Goal: Navigation & Orientation: Understand site structure

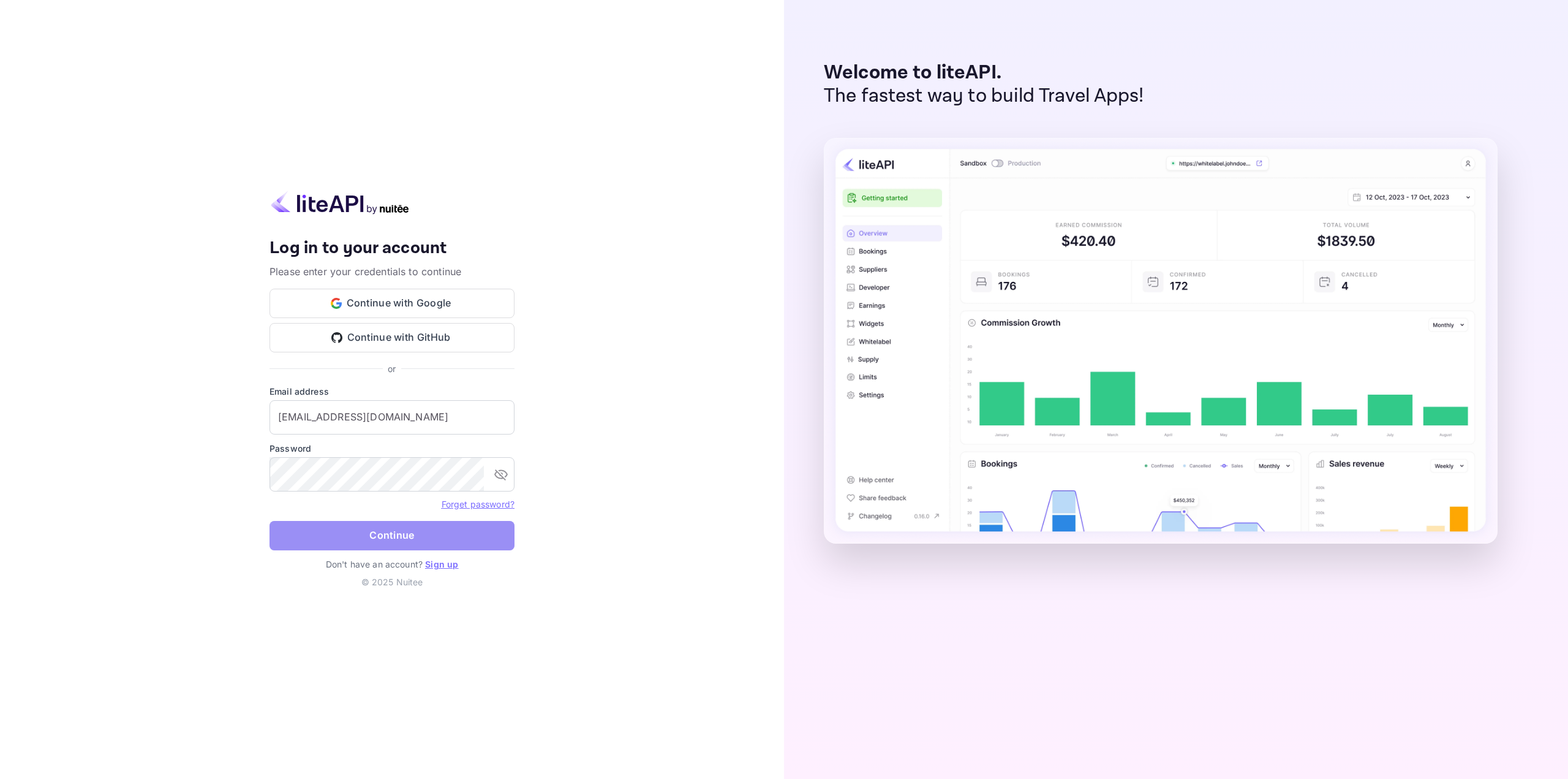
click at [345, 542] on button "Continue" at bounding box center [392, 536] width 245 height 30
type input "[EMAIL_ADDRESS][DOMAIN_NAME]"
click at [337, 529] on button "Continue" at bounding box center [392, 536] width 245 height 30
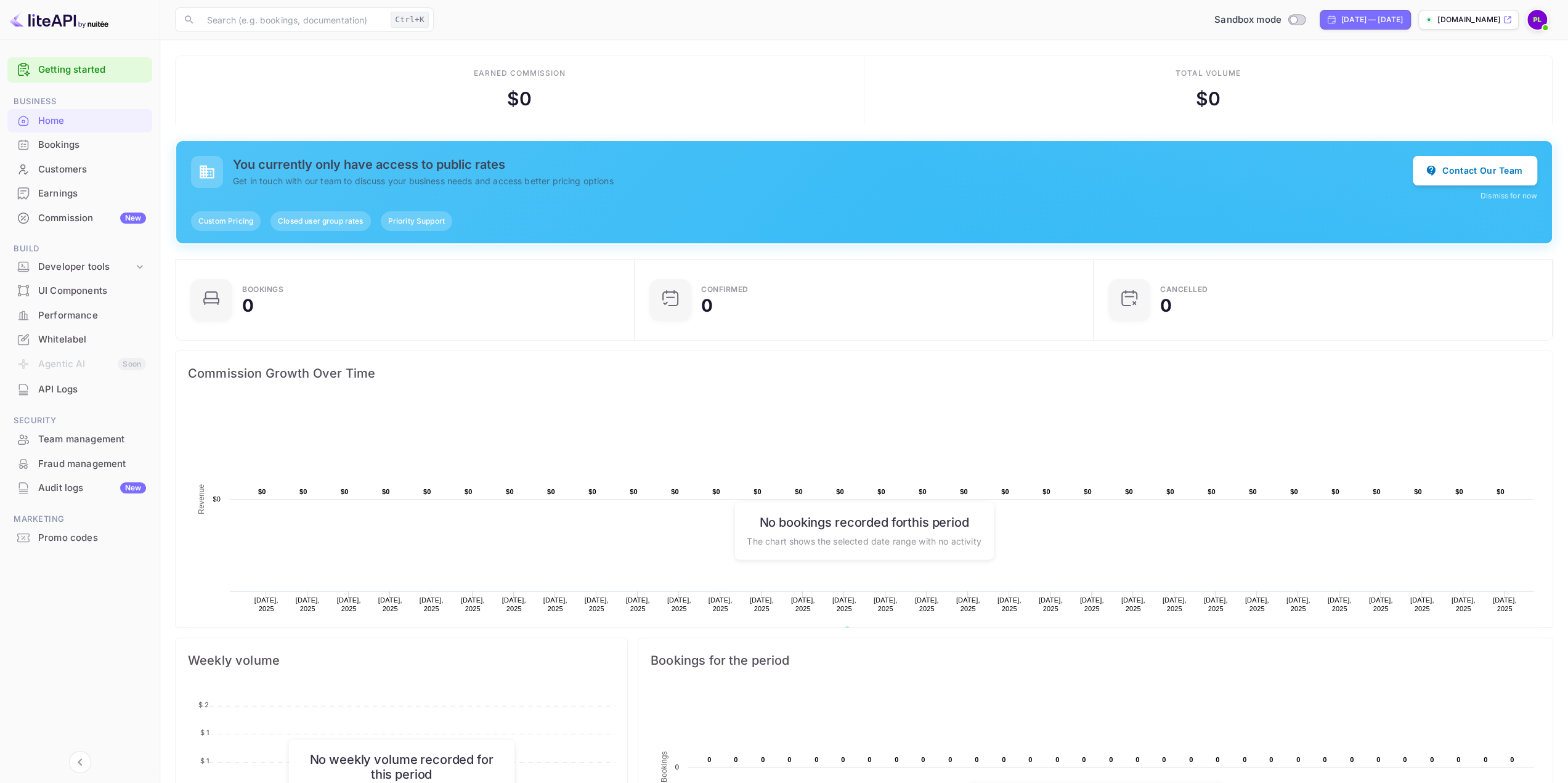
scroll to position [10, 11]
click at [58, 283] on div "UI Components" at bounding box center [80, 291] width 145 height 24
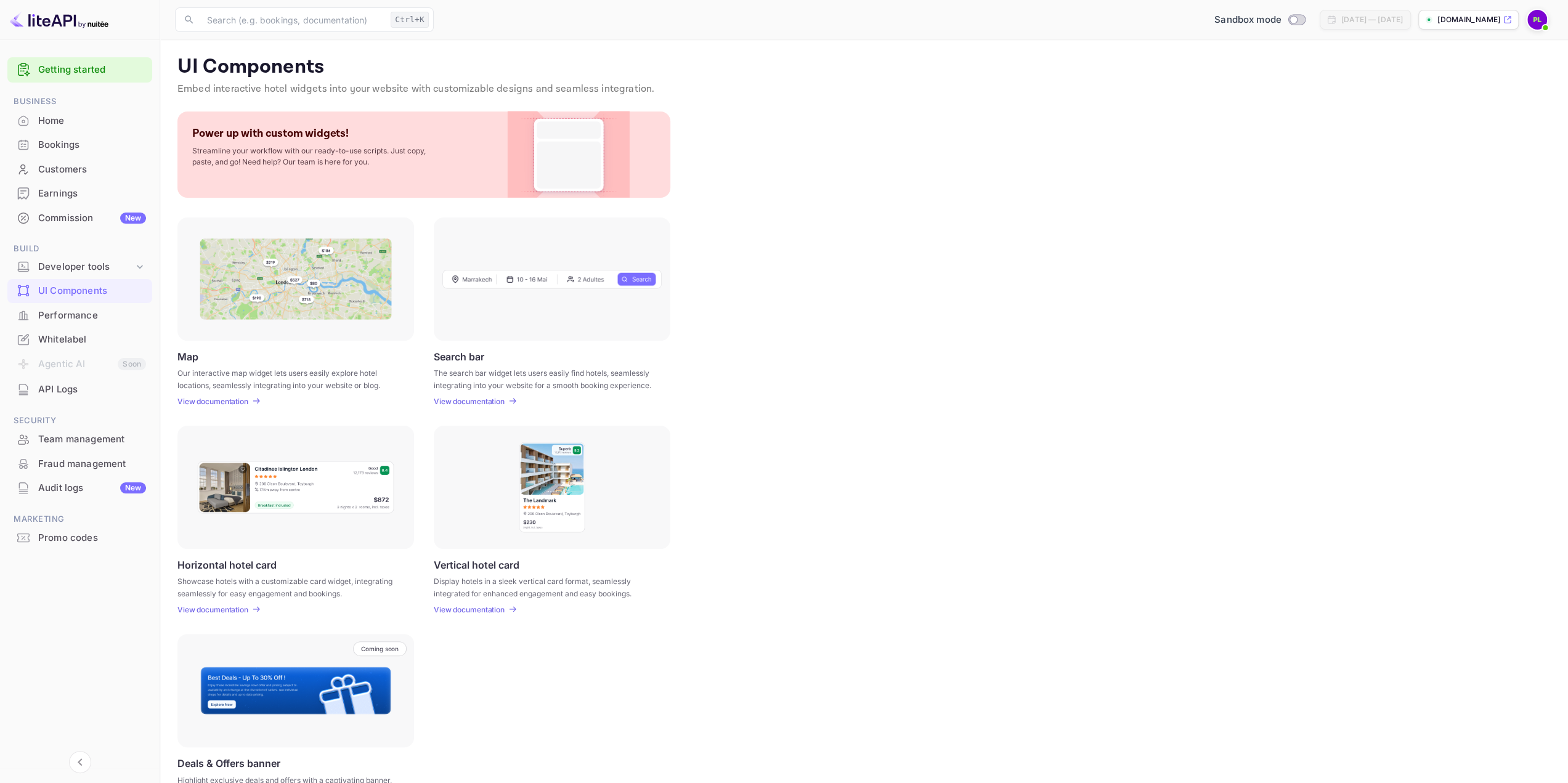
click at [70, 319] on div "Performance" at bounding box center [93, 315] width 108 height 14
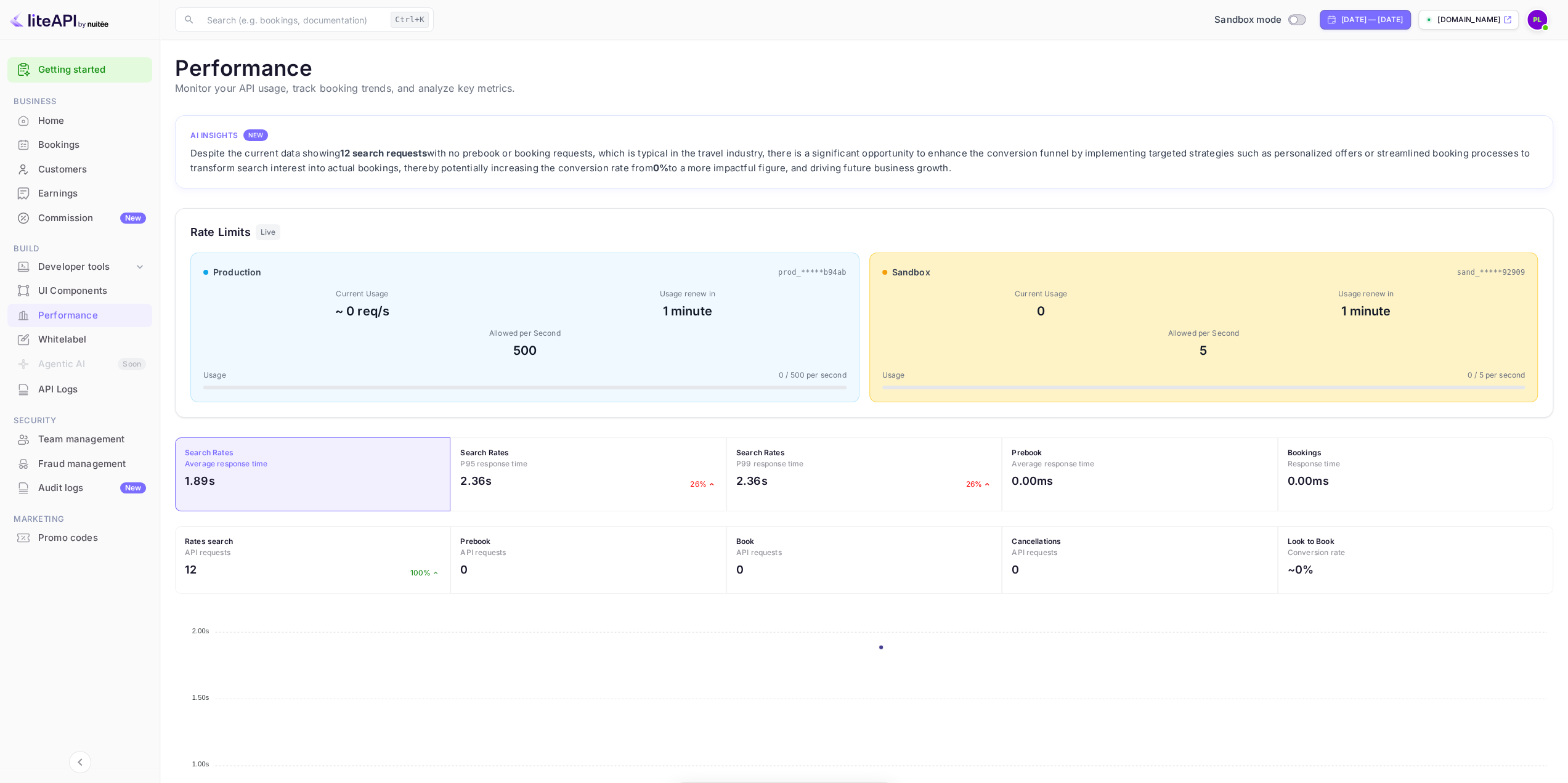
scroll to position [307, 1369]
click at [63, 339] on div "Whitelabel" at bounding box center [93, 340] width 108 height 14
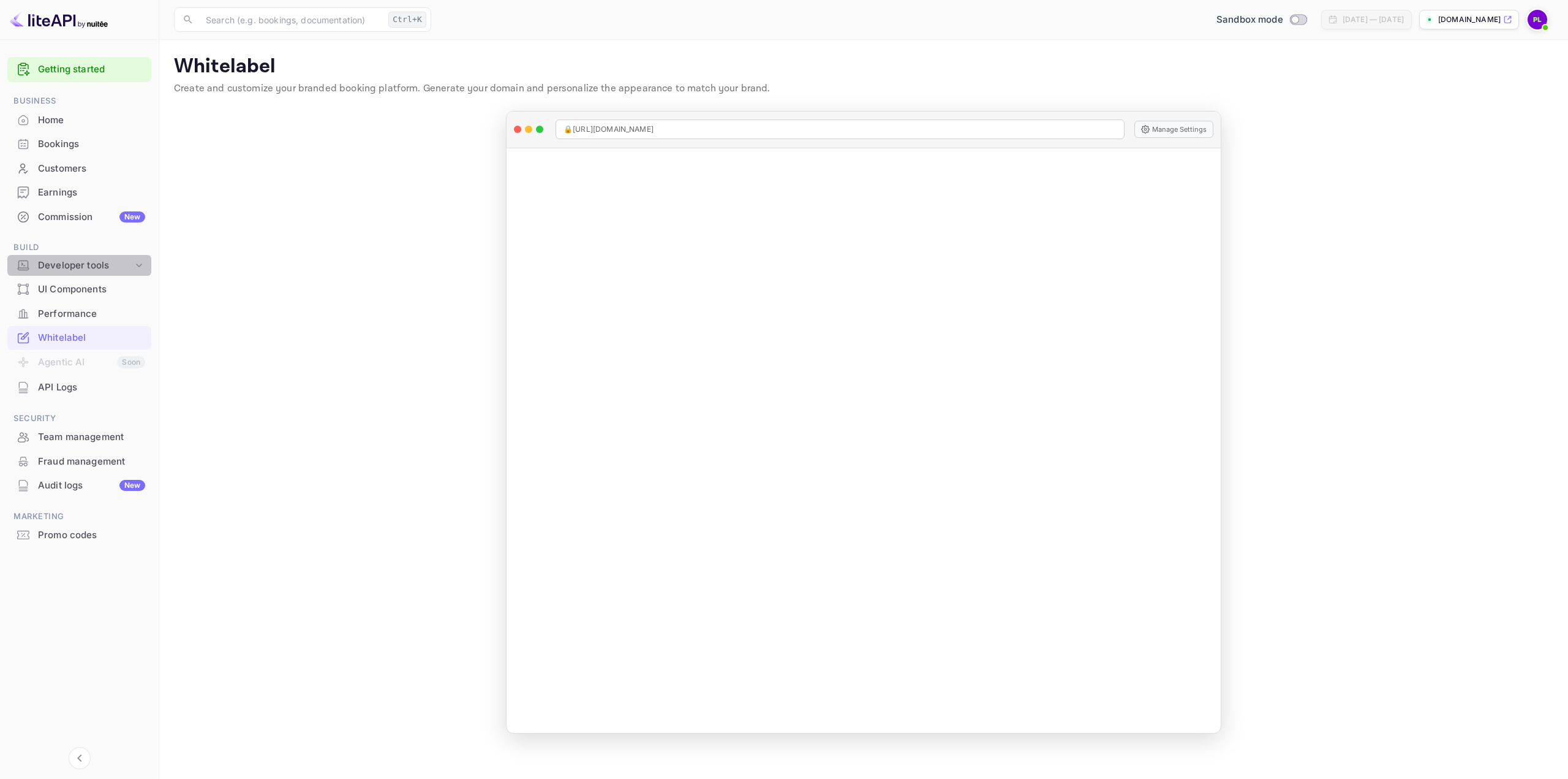
click at [52, 271] on div "Developer tools" at bounding box center [85, 265] width 95 height 14
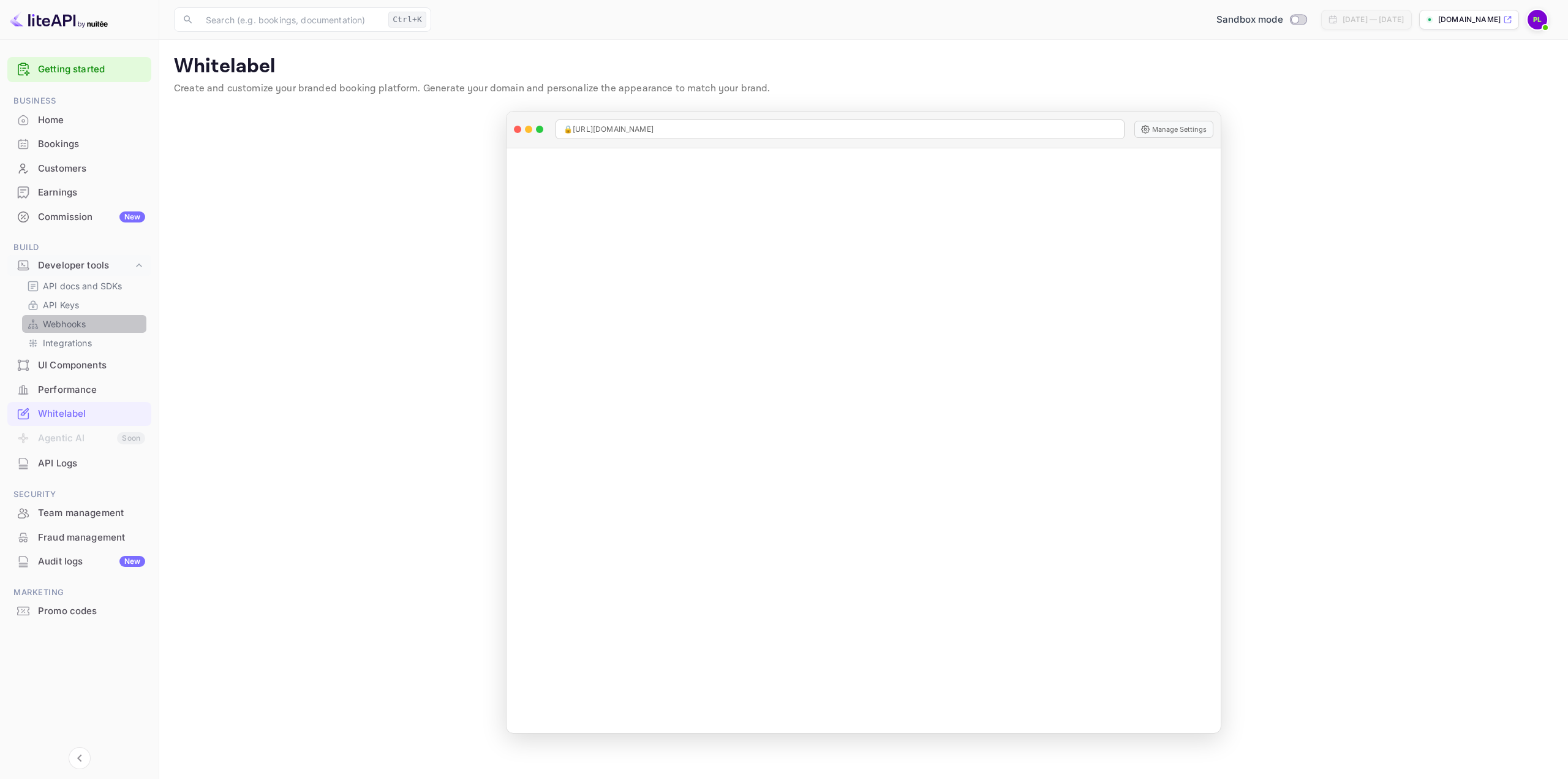
click at [74, 323] on p "Webhooks" at bounding box center [64, 324] width 43 height 13
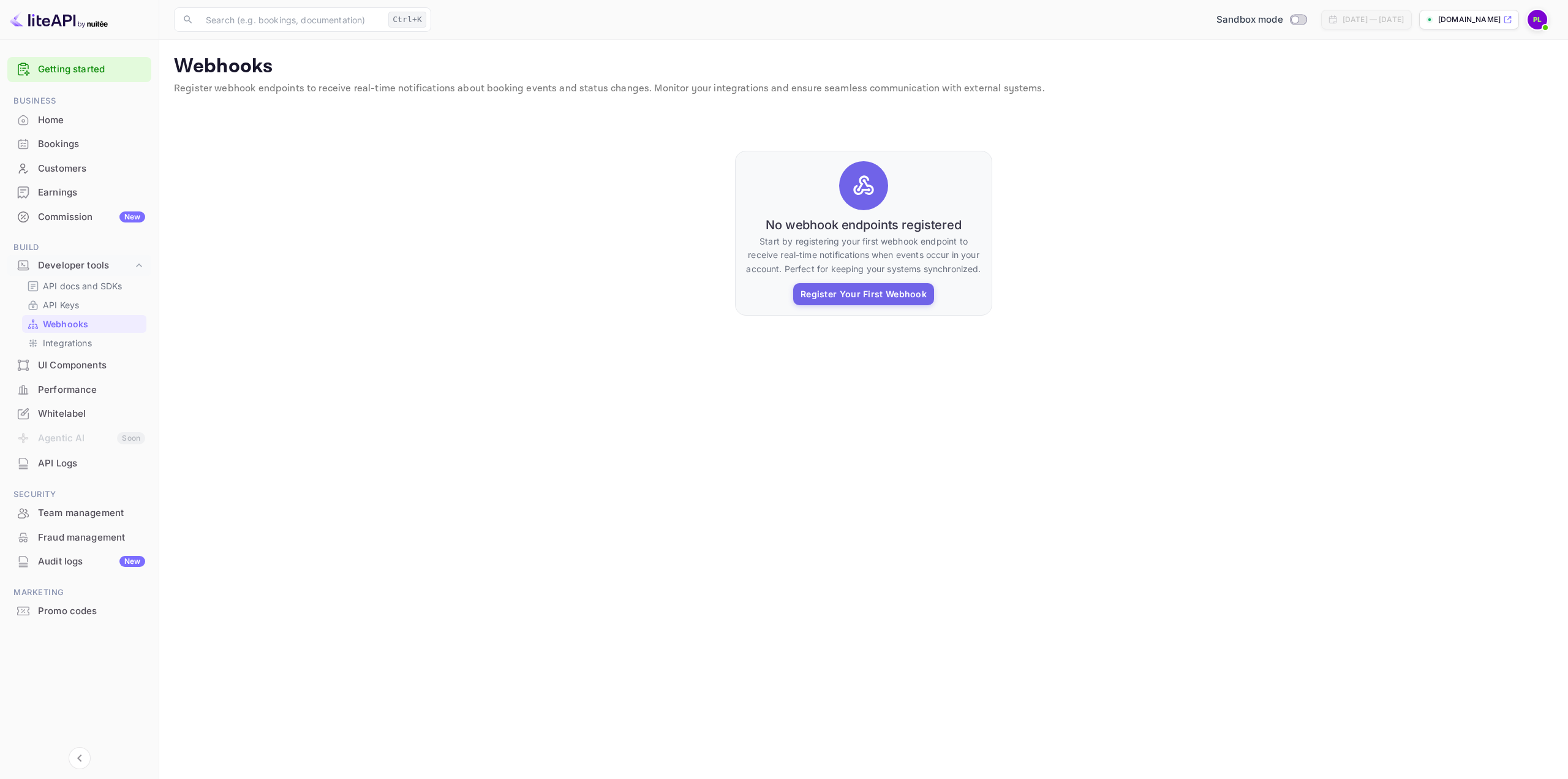
click at [53, 157] on div "Customers" at bounding box center [79, 169] width 144 height 24
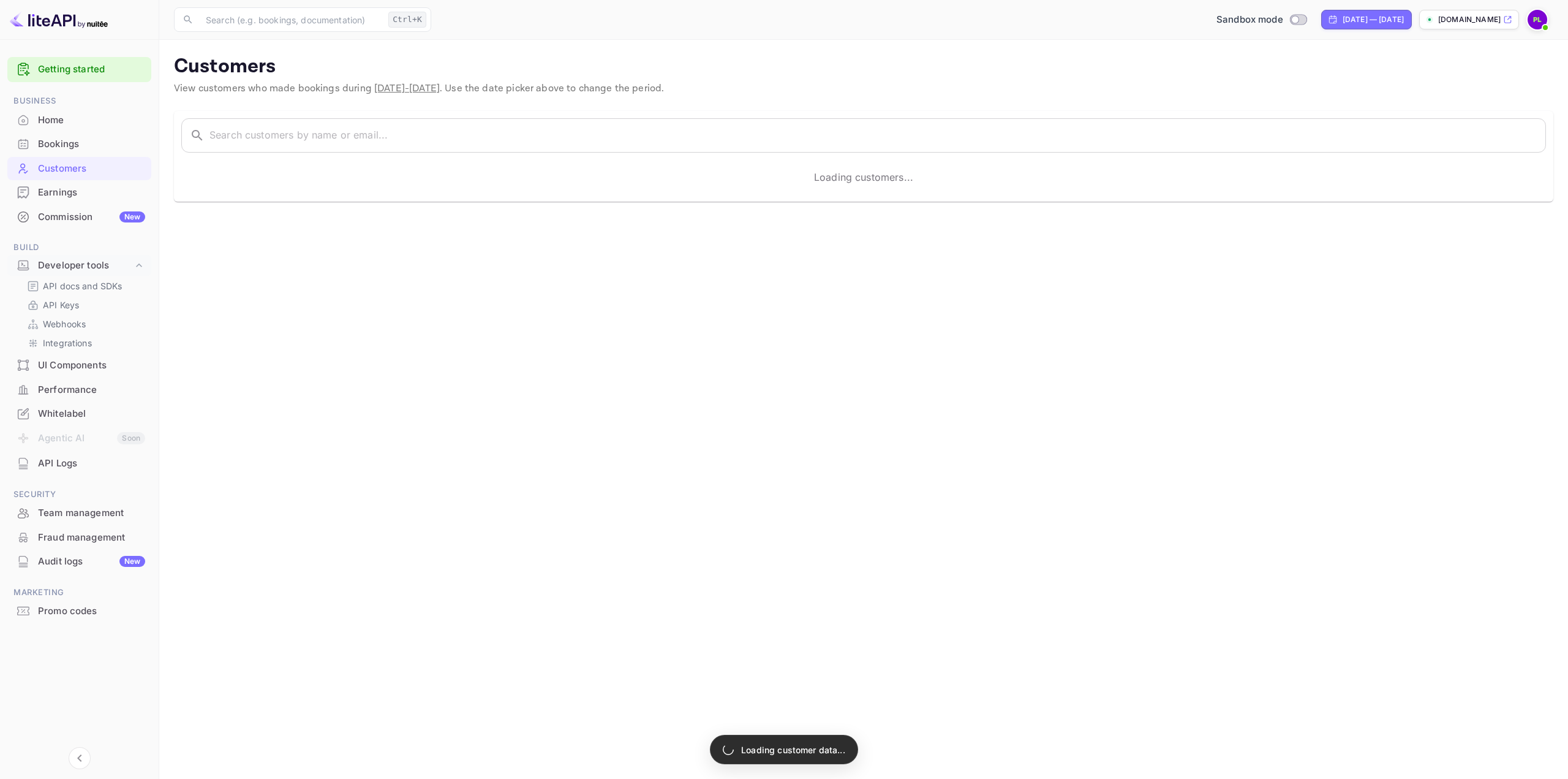
click at [58, 140] on div "Bookings" at bounding box center [92, 144] width 107 height 14
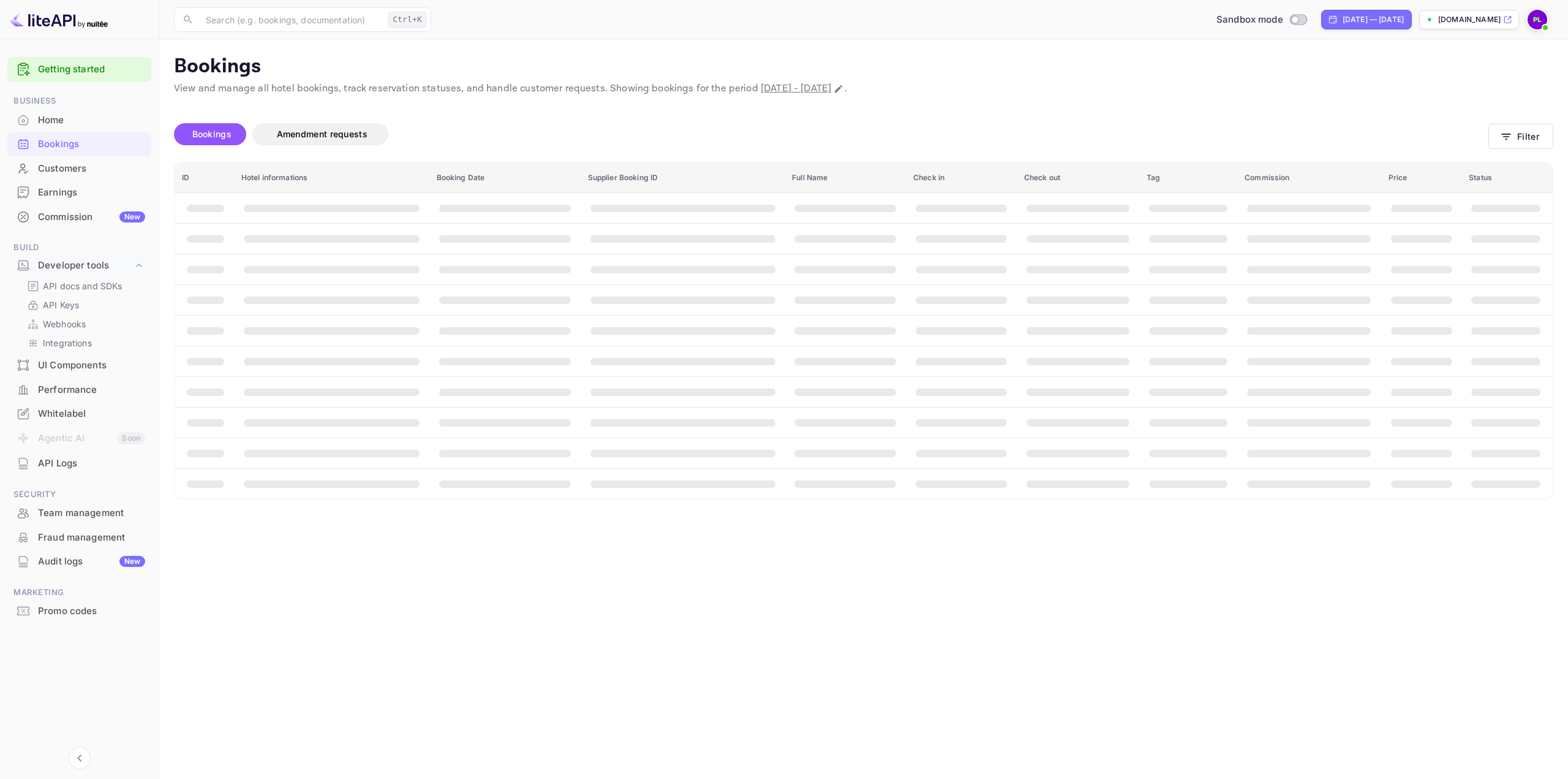
click at [58, 117] on div "Home" at bounding box center [92, 120] width 107 height 14
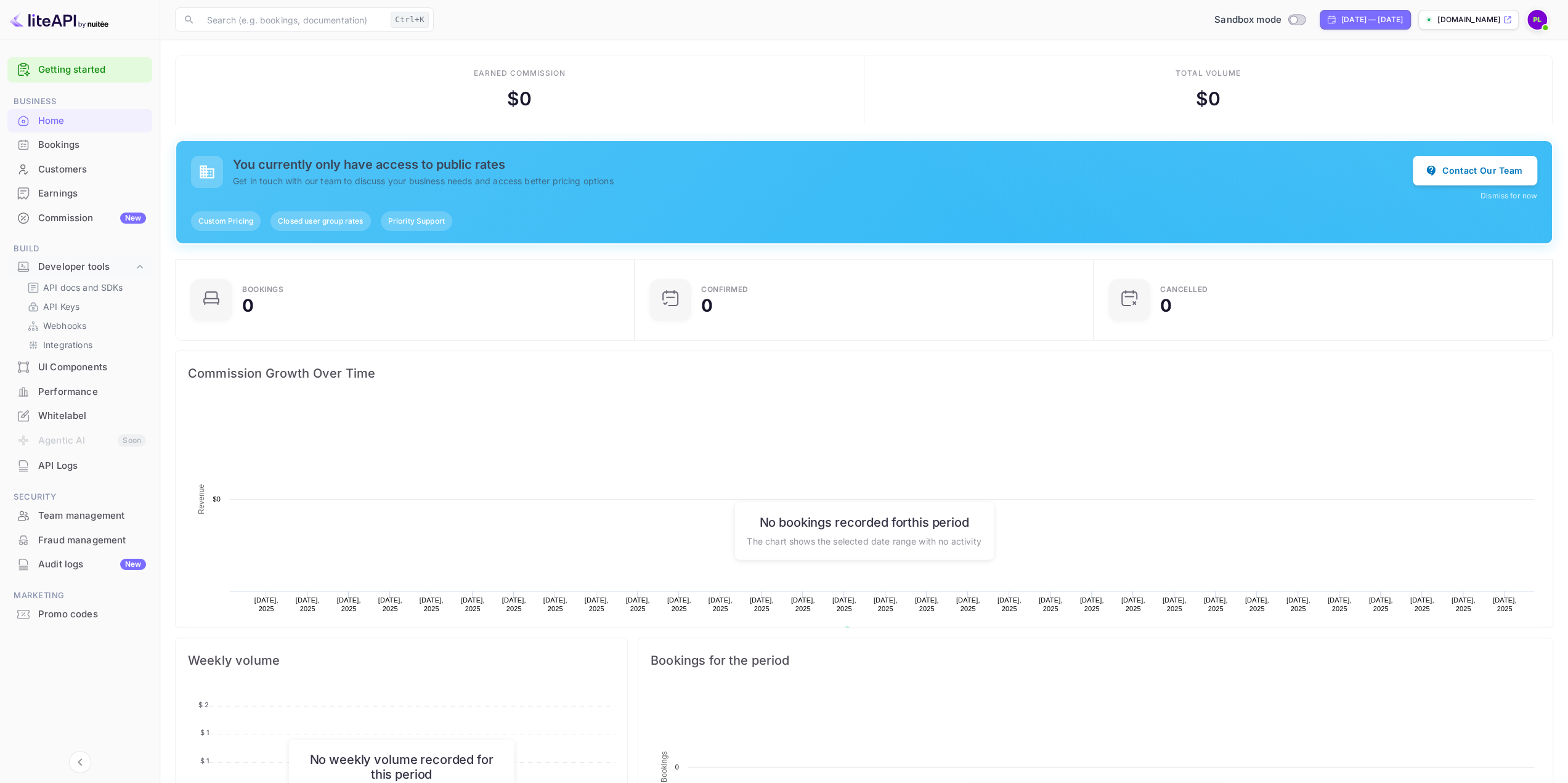
scroll to position [190, 442]
click at [91, 118] on div "Home" at bounding box center [93, 121] width 108 height 14
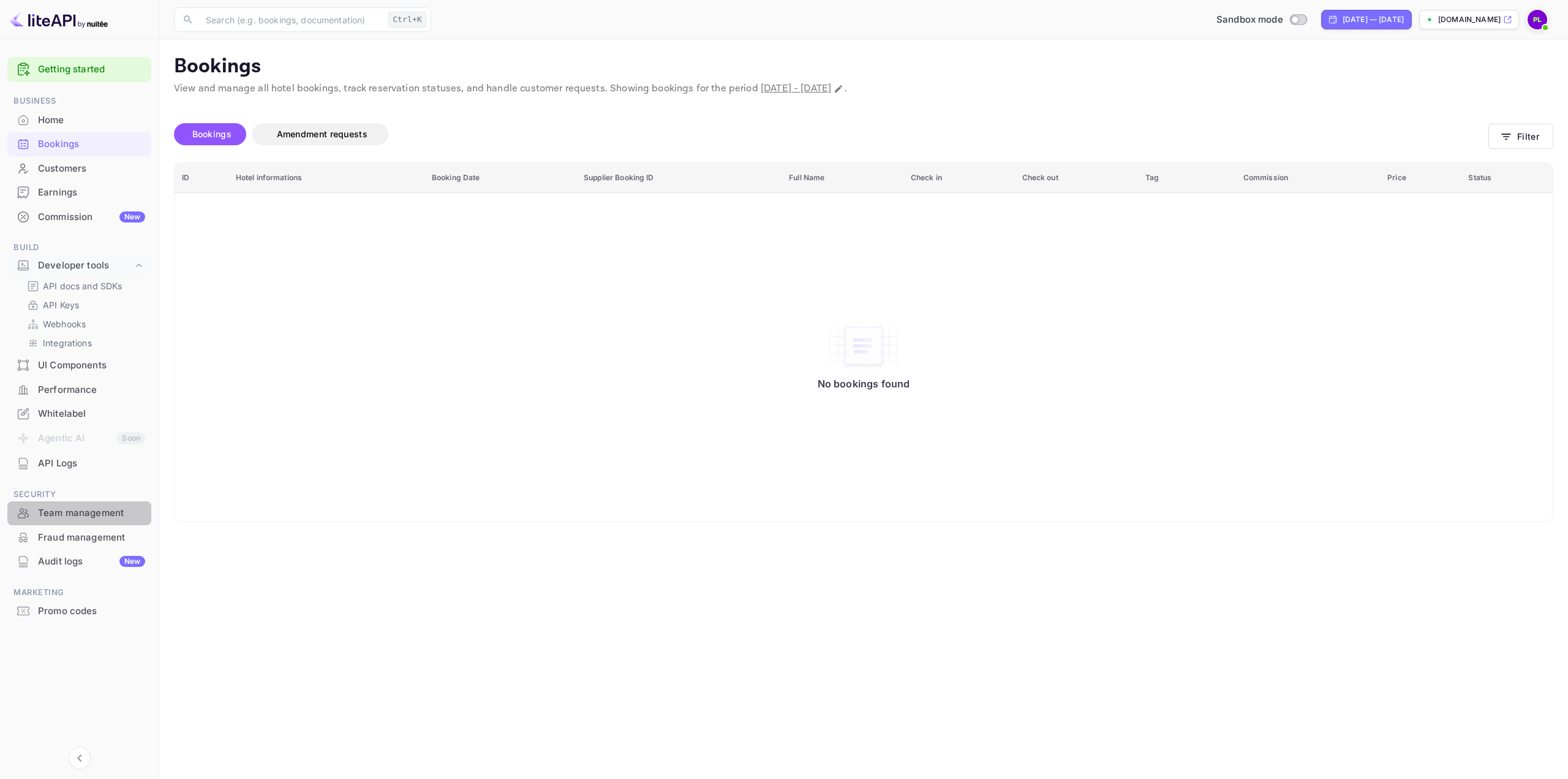
click at [55, 514] on div "Team management" at bounding box center [92, 513] width 107 height 14
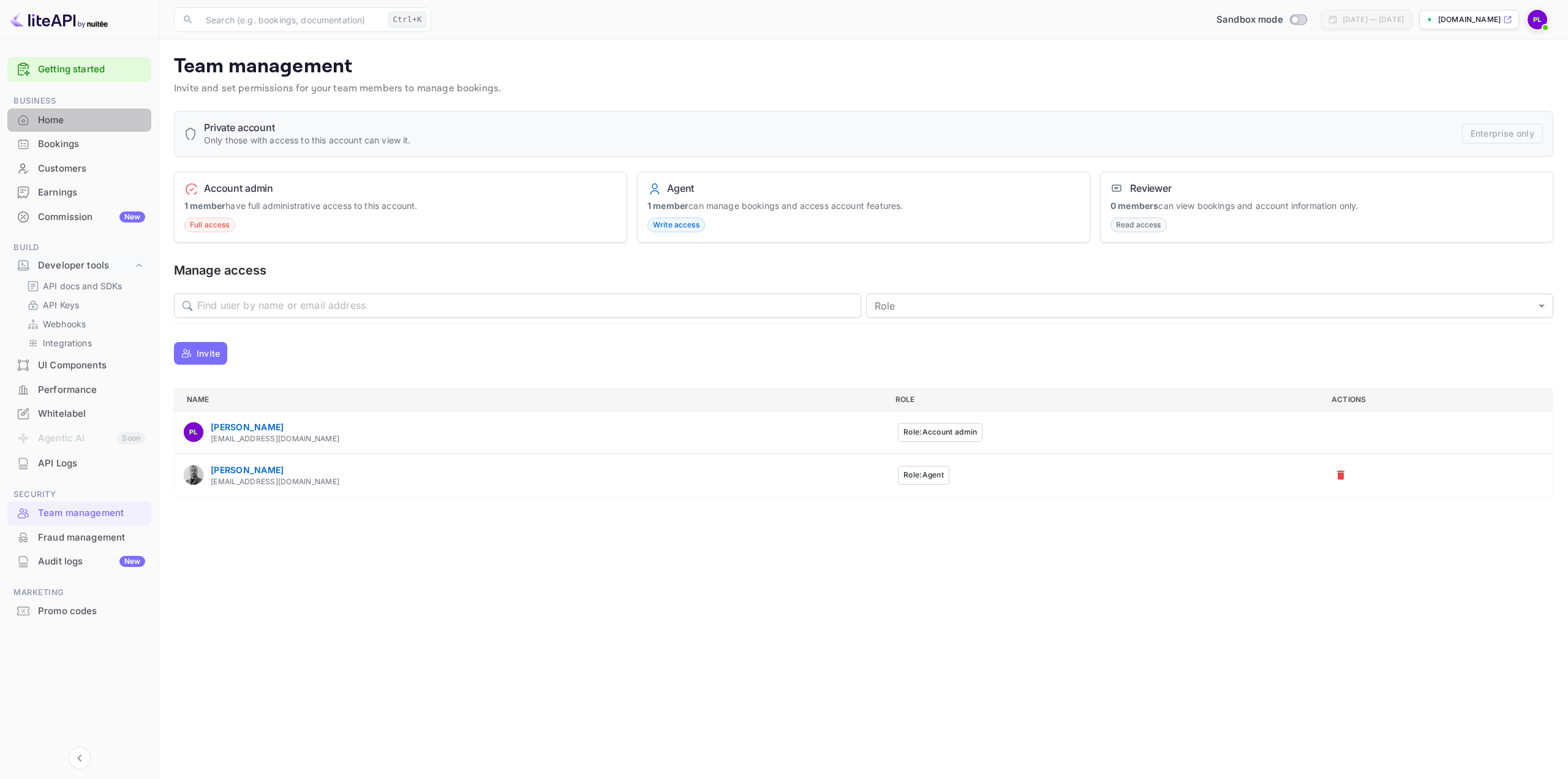
click at [66, 117] on div "Home" at bounding box center [92, 120] width 107 height 14
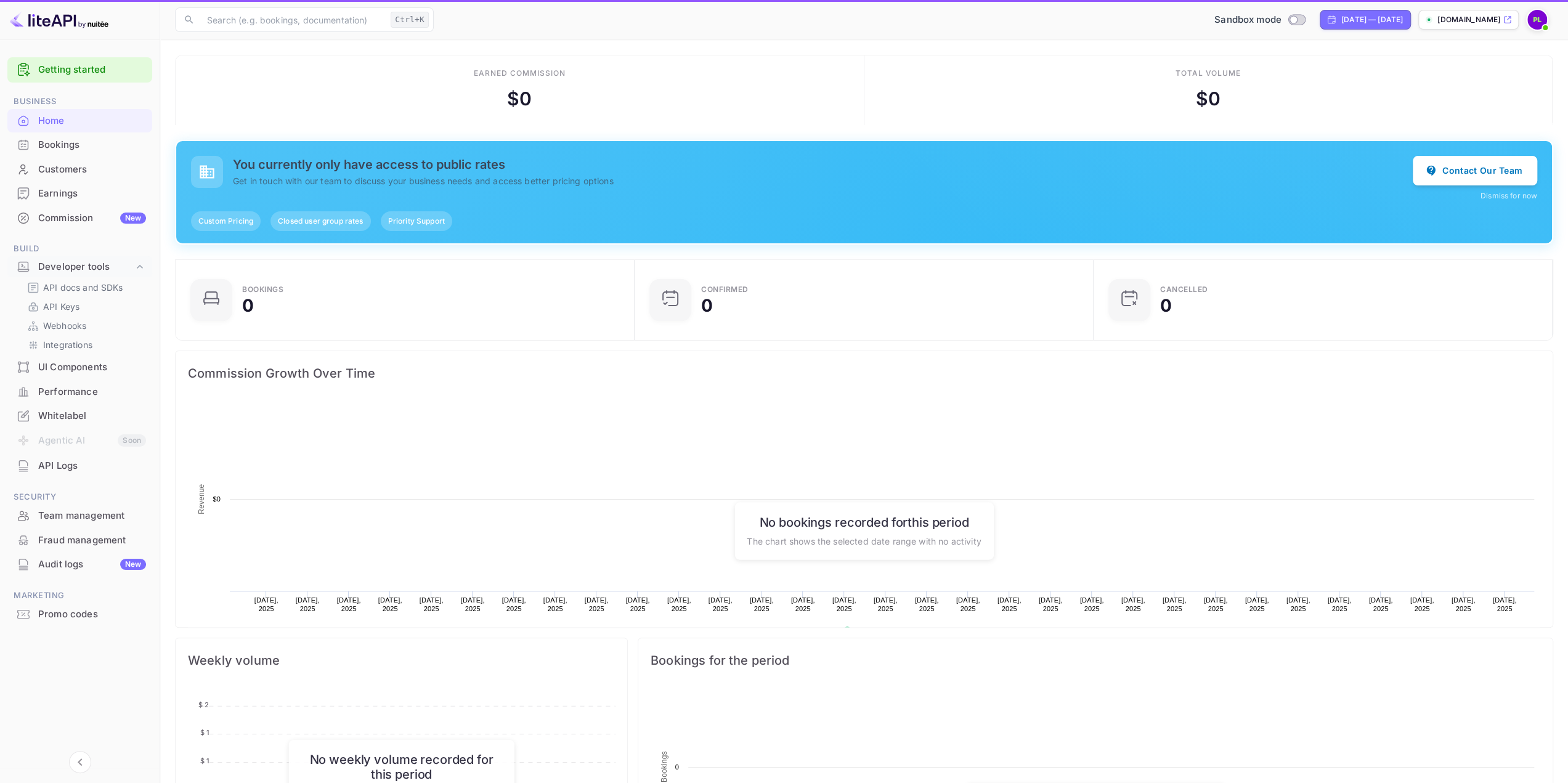
scroll to position [190, 442]
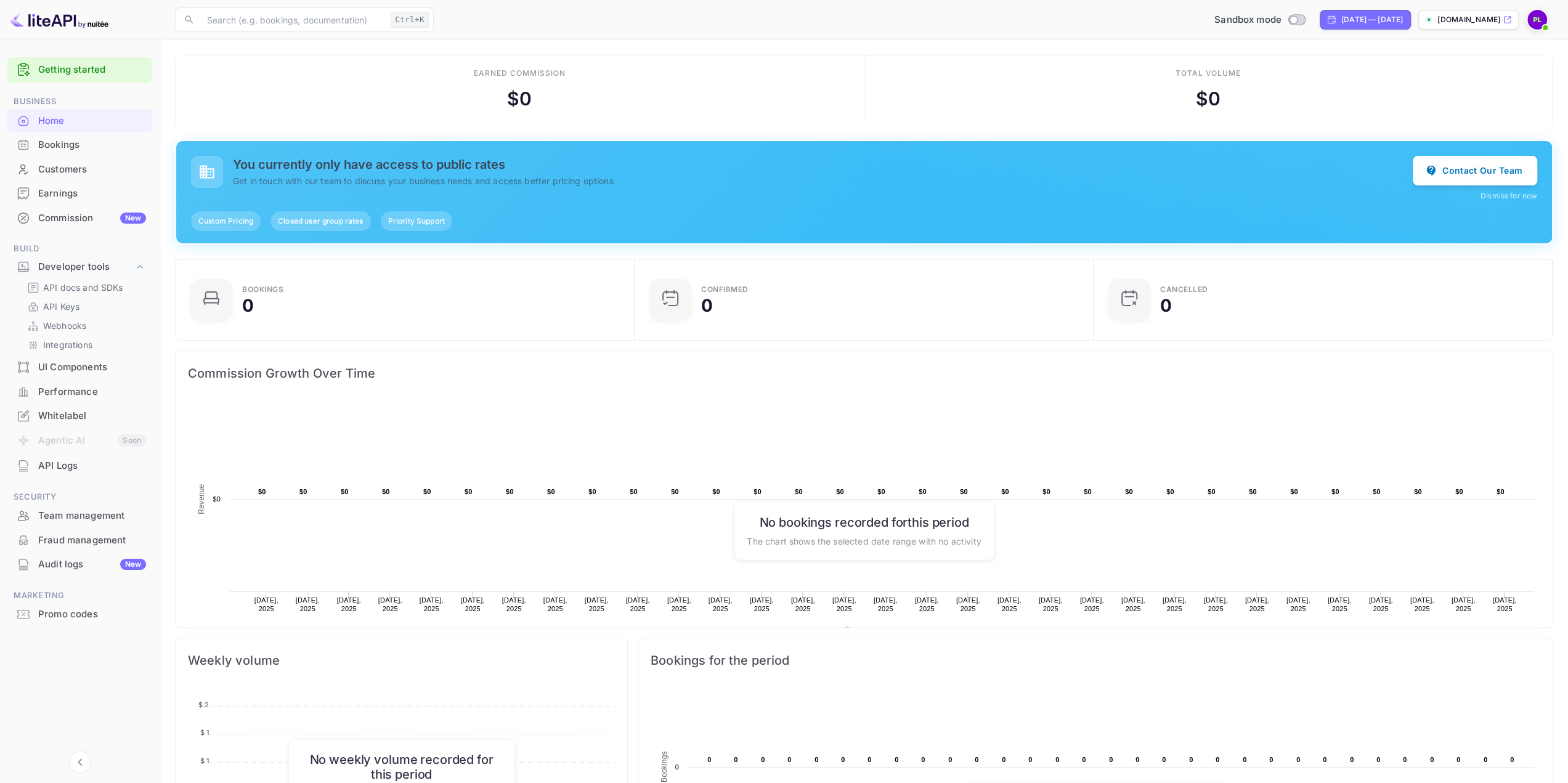
click at [66, 146] on div "Bookings" at bounding box center [93, 144] width 108 height 14
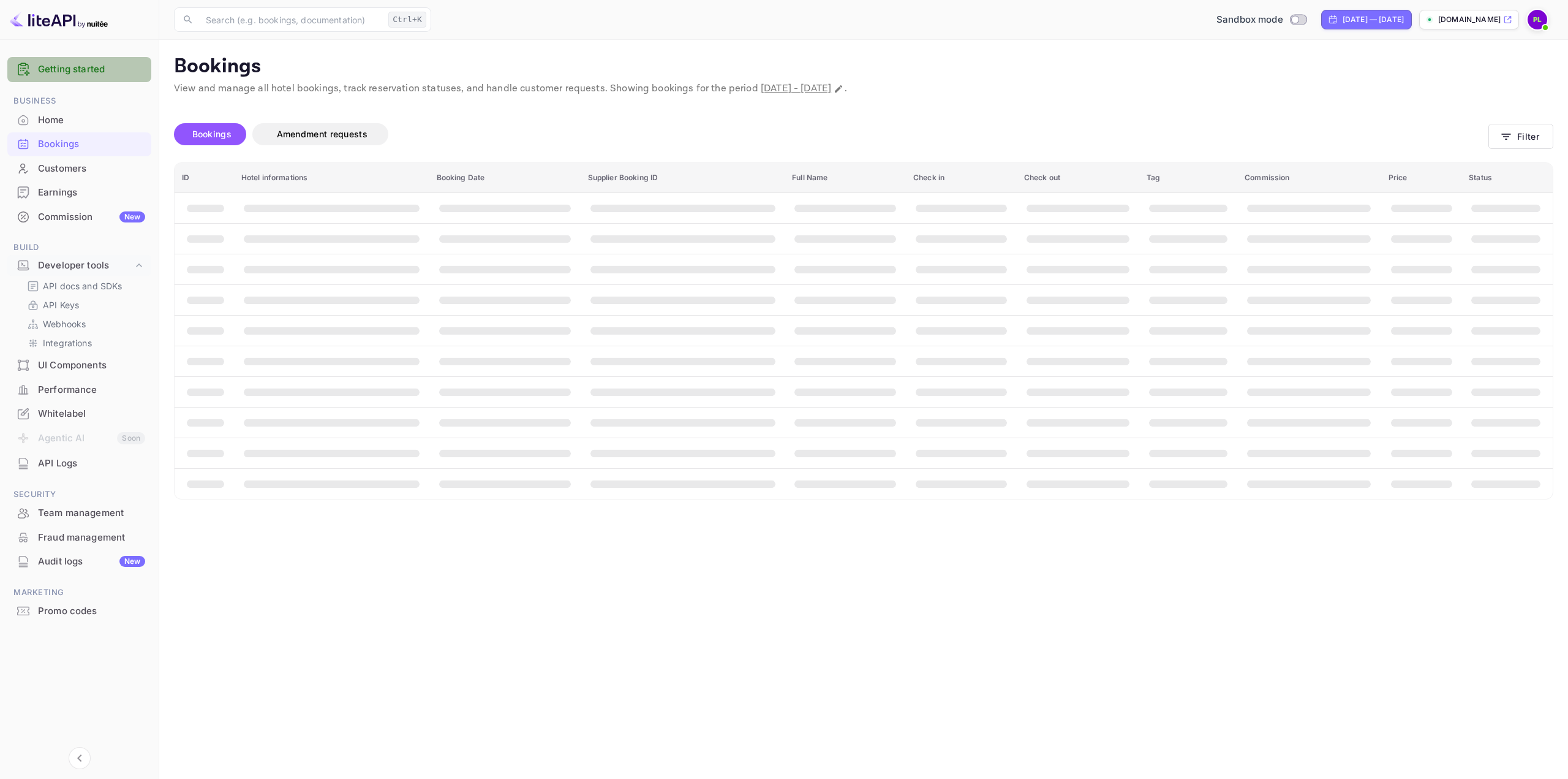
click at [79, 75] on link "Getting started" at bounding box center [92, 69] width 107 height 14
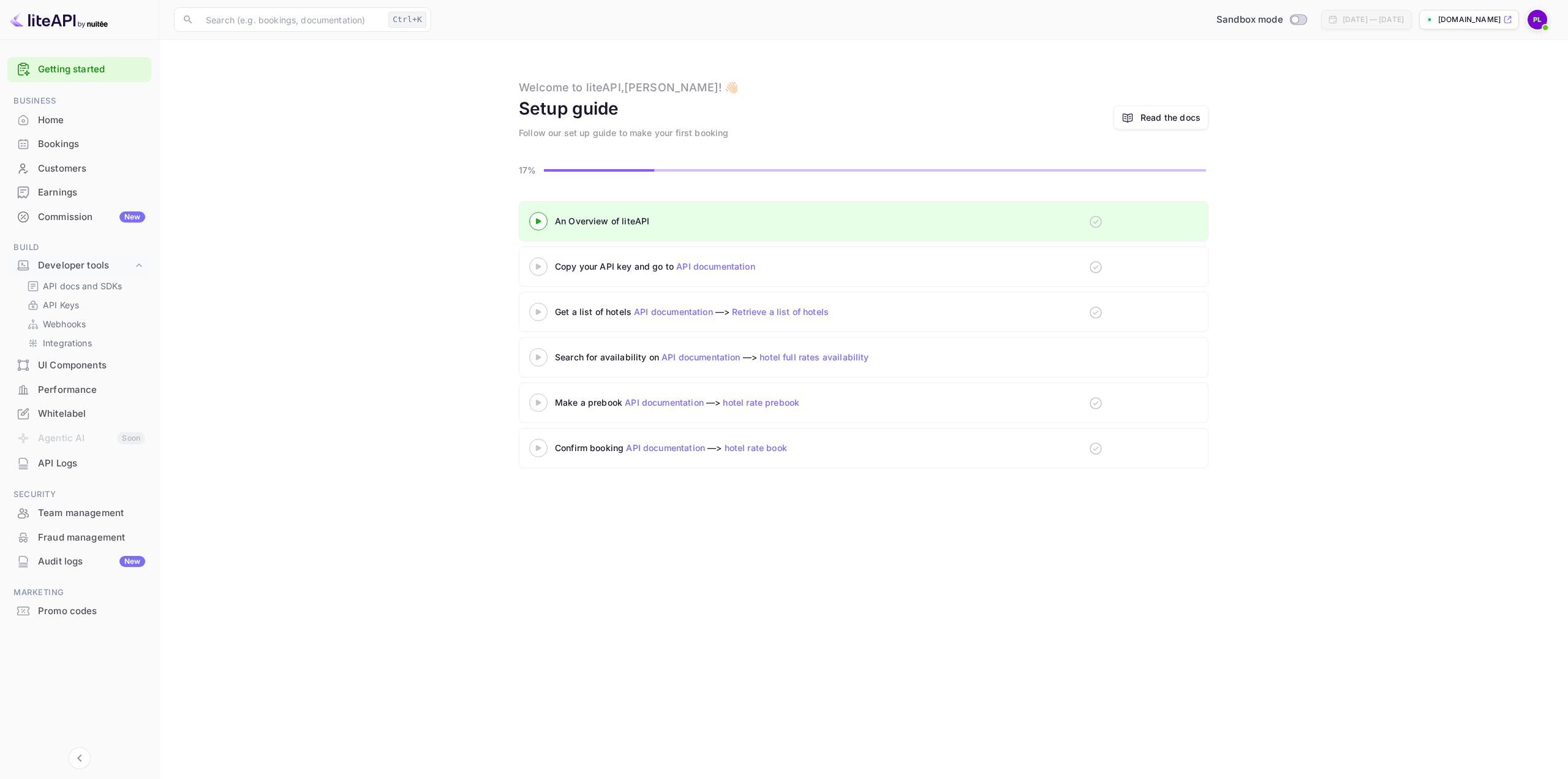
click at [1514, 19] on div "wishiwasthere.travel" at bounding box center [1469, 19] width 100 height 19
click at [60, 169] on div "Customers" at bounding box center [92, 169] width 107 height 14
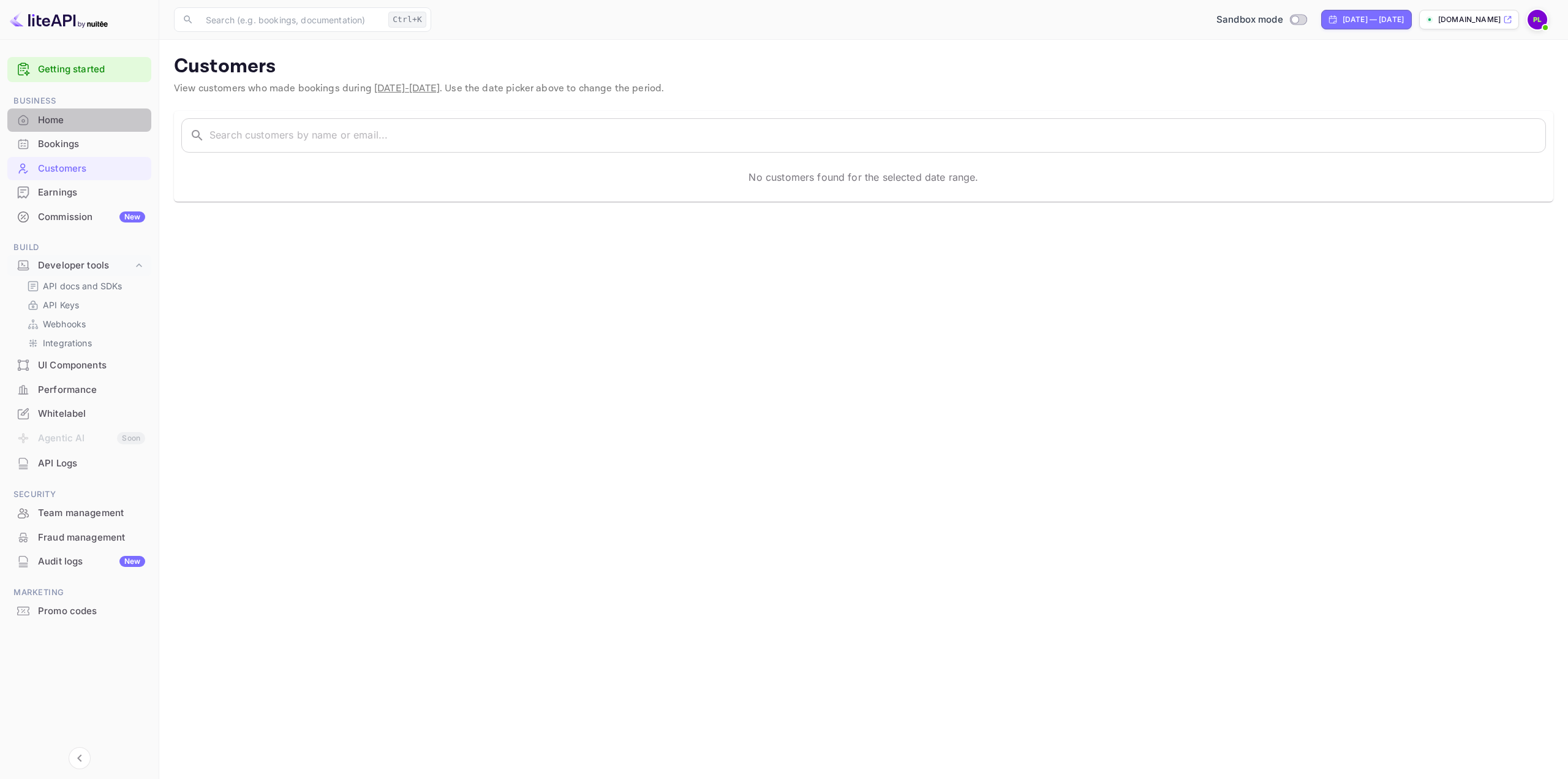
click at [64, 130] on div "Home" at bounding box center [79, 121] width 144 height 24
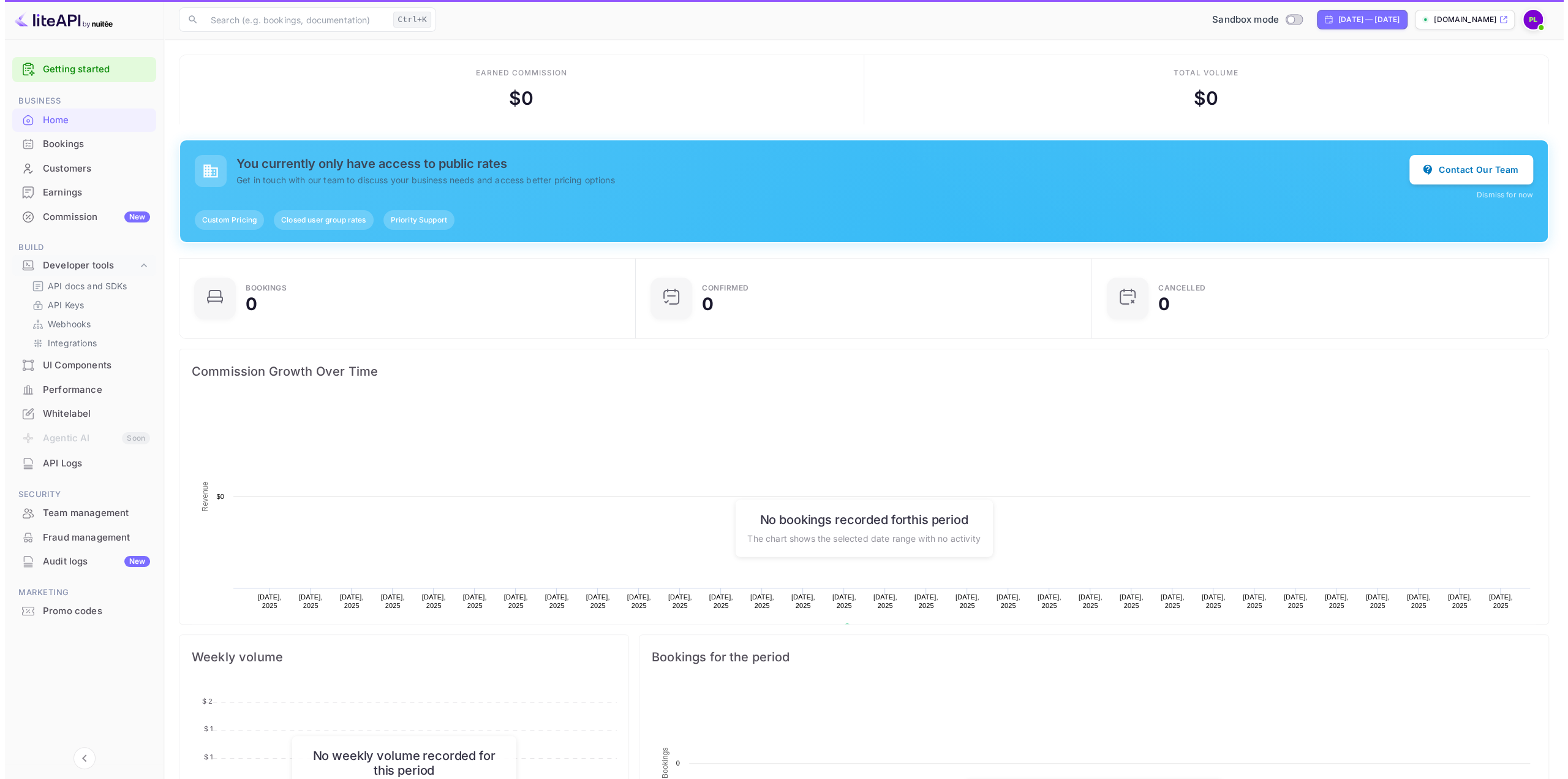
scroll to position [189, 440]
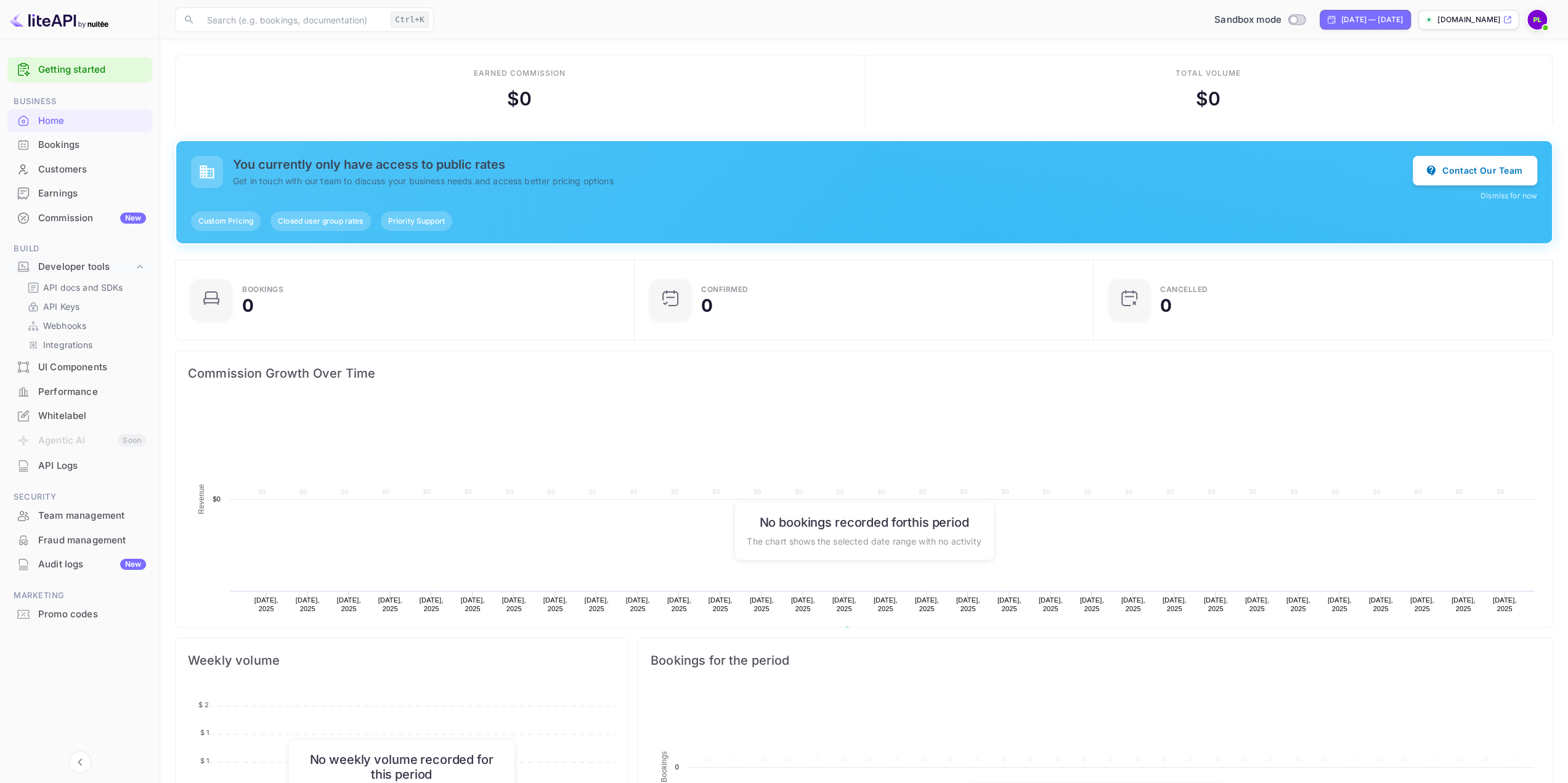
click at [59, 148] on div "Bookings" at bounding box center [93, 144] width 108 height 14
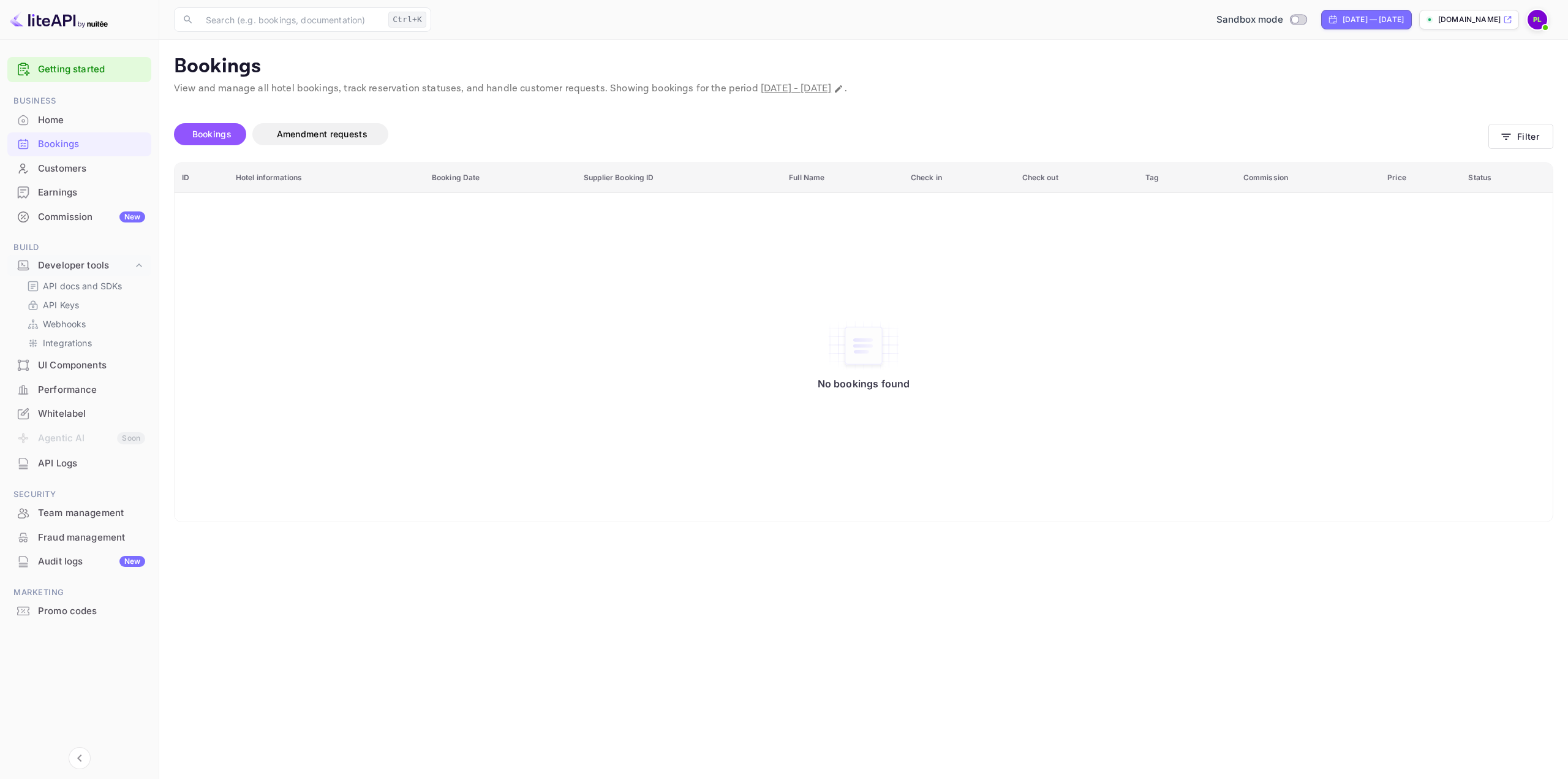
click at [67, 24] on img at bounding box center [59, 19] width 98 height 19
